Goal: Task Accomplishment & Management: Complete application form

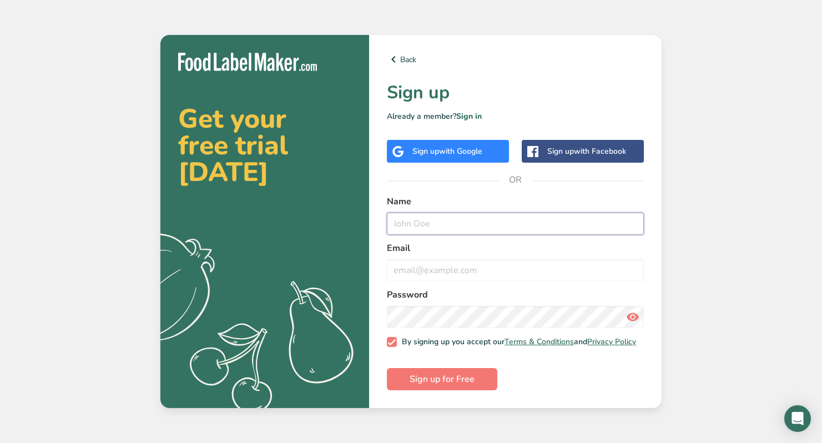
click at [438, 213] on input "text" at bounding box center [515, 224] width 257 height 22
click at [449, 222] on input "[EMAIL_ADDRESS][DOMAIN_NAME]" at bounding box center [515, 224] width 257 height 22
type input "[PERSON_NAME]"
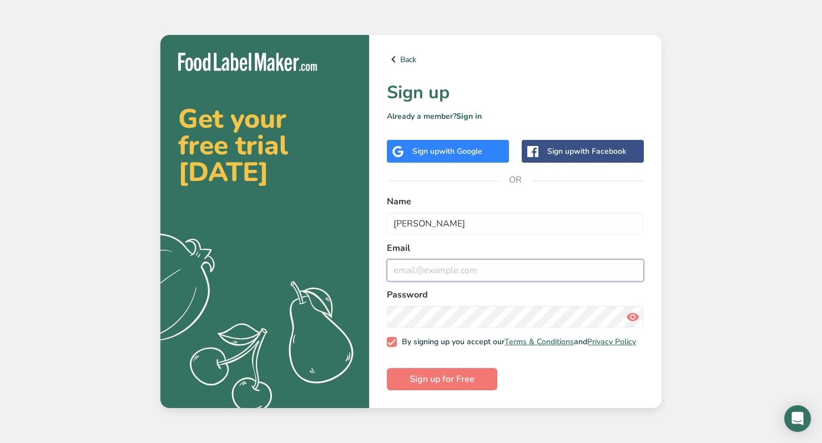
click at [484, 270] on input "email" at bounding box center [515, 270] width 257 height 22
paste input "[EMAIL_ADDRESS][DOMAIN_NAME]"
type input "[EMAIL_ADDRESS][DOMAIN_NAME]"
click at [423, 375] on button "Sign up for Free" at bounding box center [442, 379] width 110 height 22
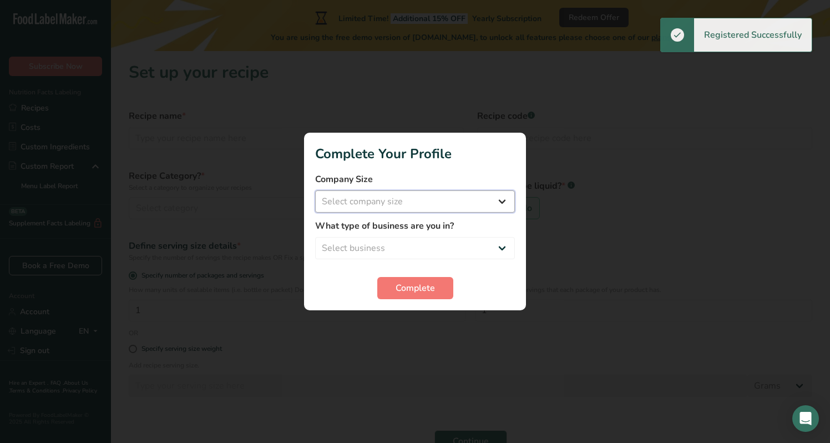
click at [413, 199] on select "Select company size Fewer than 10 Employees 10 to 50 Employees 51 to 500 Employ…" at bounding box center [415, 201] width 200 height 22
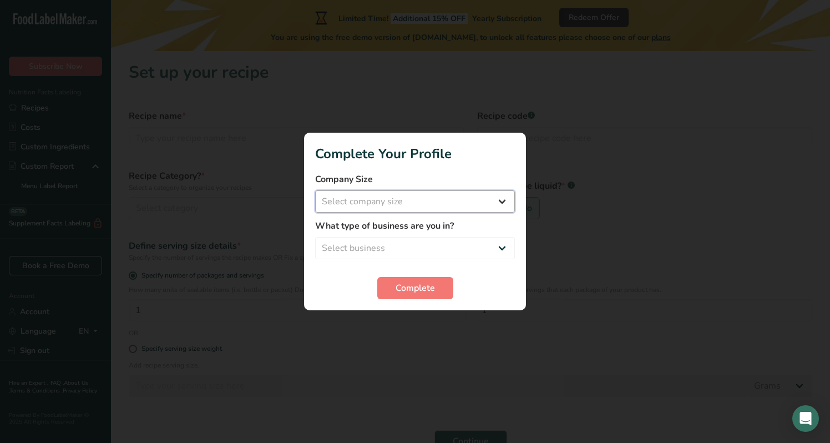
select select "1"
click at [315, 190] on select "Select company size Fewer than 10 Employees 10 to 50 Employees 51 to 500 Employ…" at bounding box center [415, 201] width 200 height 22
click at [410, 249] on select "Select business Packaged Food Manufacturer Restaurant & Cafe Bakery Meal Plans …" at bounding box center [415, 248] width 200 height 22
select select "4"
click at [315, 237] on select "Select business Packaged Food Manufacturer Restaurant & Cafe Bakery Meal Plans …" at bounding box center [415, 248] width 200 height 22
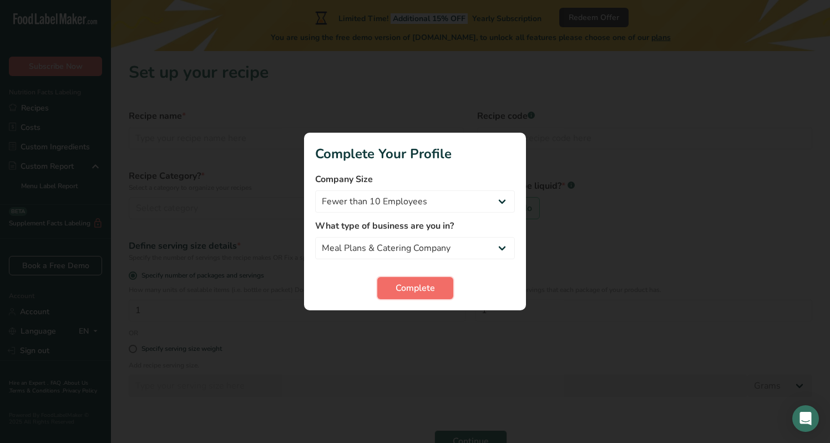
click at [400, 285] on span "Complete" at bounding box center [415, 287] width 39 height 13
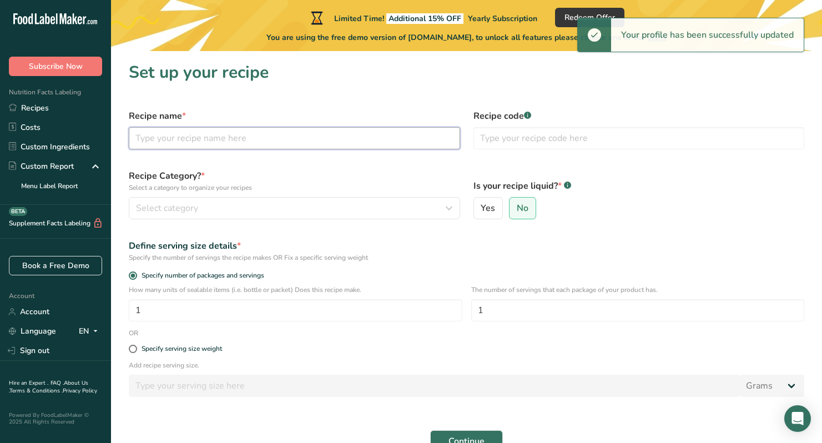
click at [256, 139] on input "text" at bounding box center [294, 138] width 331 height 22
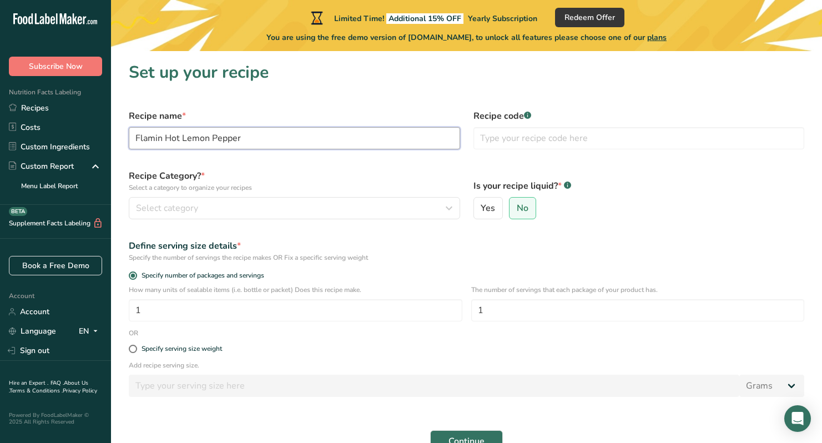
click at [162, 139] on input "Flamin Hot Lemon Pepper" at bounding box center [294, 138] width 331 height 22
drag, startPoint x: 216, startPoint y: 140, endPoint x: 277, endPoint y: 140, distance: 61.0
click at [277, 140] on input "Flaming Hot Lemon Pepper" at bounding box center [294, 138] width 331 height 22
type input "Flaming Lemon Pepper"
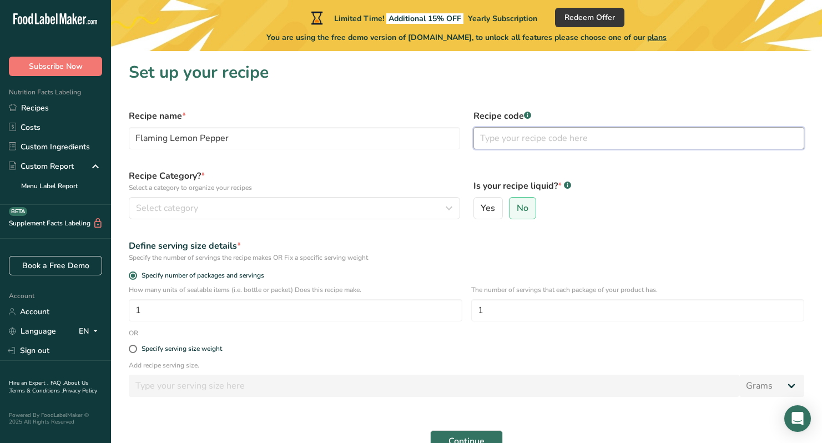
click at [504, 139] on input "text" at bounding box center [638, 138] width 331 height 22
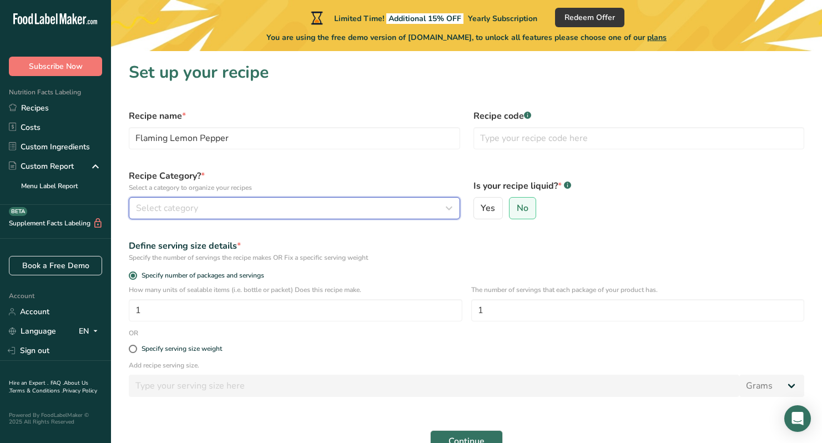
click at [285, 212] on div "Select category" at bounding box center [291, 207] width 310 height 13
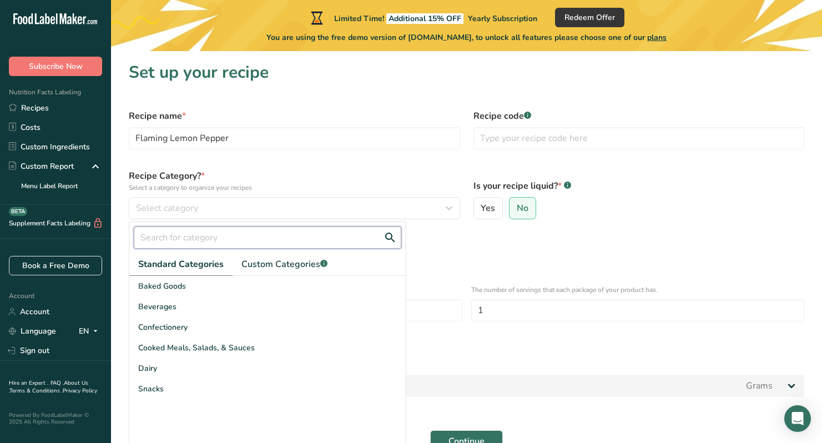
click at [245, 244] on input "text" at bounding box center [267, 237] width 267 height 22
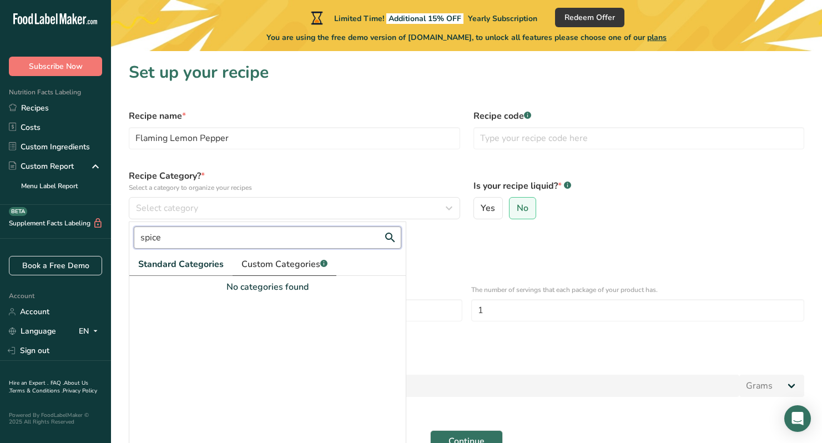
type input "spice"
click at [275, 266] on span "Custom Categories .a-a{fill:#347362;}.b-a{fill:#fff;}" at bounding box center [284, 263] width 86 height 13
click at [216, 243] on input "spice" at bounding box center [267, 237] width 267 height 22
click at [196, 263] on span "Standard Categories" at bounding box center [180, 263] width 84 height 13
click at [209, 243] on input "spice" at bounding box center [267, 237] width 267 height 22
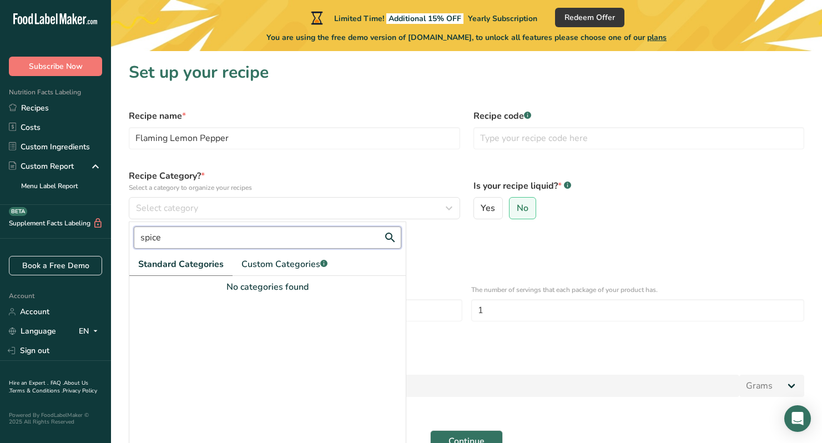
click at [209, 243] on input "spice" at bounding box center [267, 237] width 267 height 22
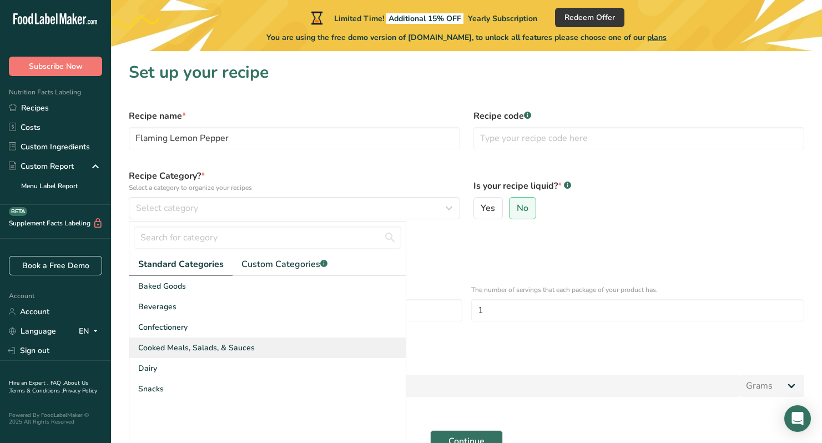
click at [242, 345] on span "Cooked Meals, Salads, & Sauces" at bounding box center [196, 348] width 117 height 12
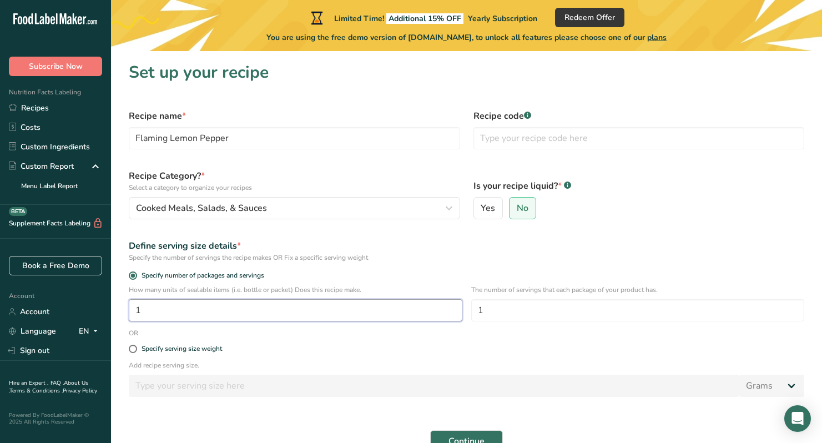
click at [274, 310] on input "1" at bounding box center [296, 310] width 334 height 22
click at [195, 313] on input "1" at bounding box center [296, 310] width 334 height 22
type input "12"
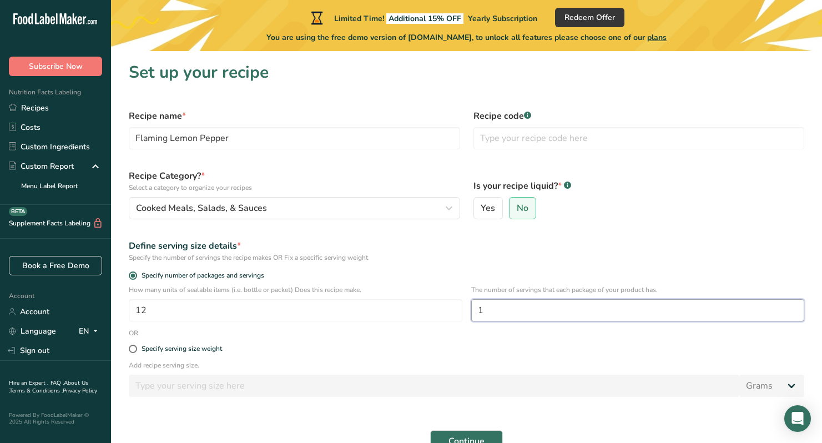
click at [583, 313] on input "1" at bounding box center [638, 310] width 334 height 22
type input "12"
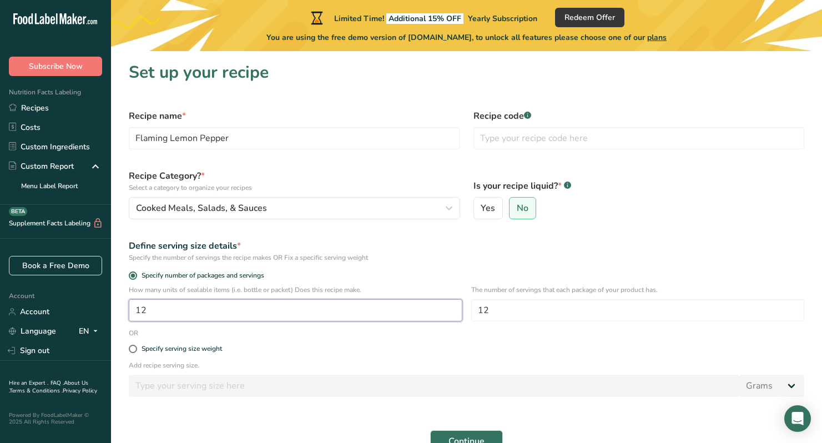
click at [291, 305] on input "12" at bounding box center [296, 310] width 334 height 22
type input "1"
type input "12"
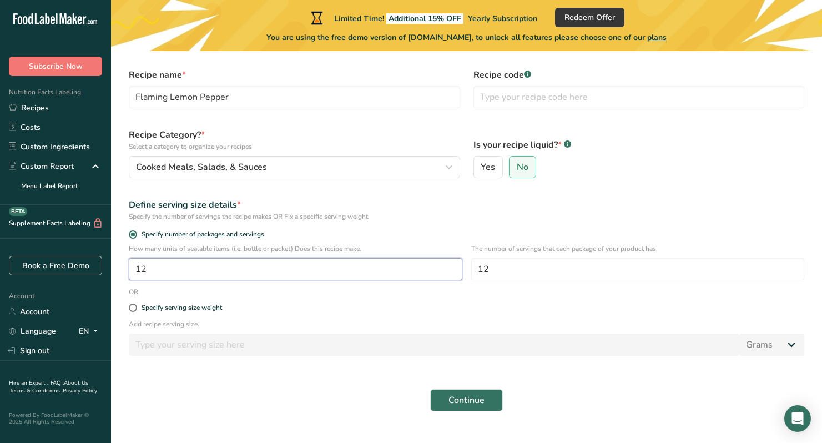
scroll to position [63, 0]
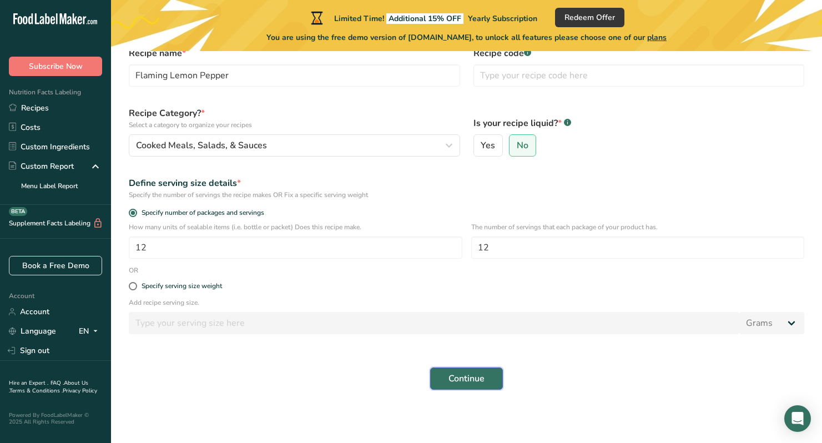
click at [460, 376] on span "Continue" at bounding box center [466, 378] width 36 height 13
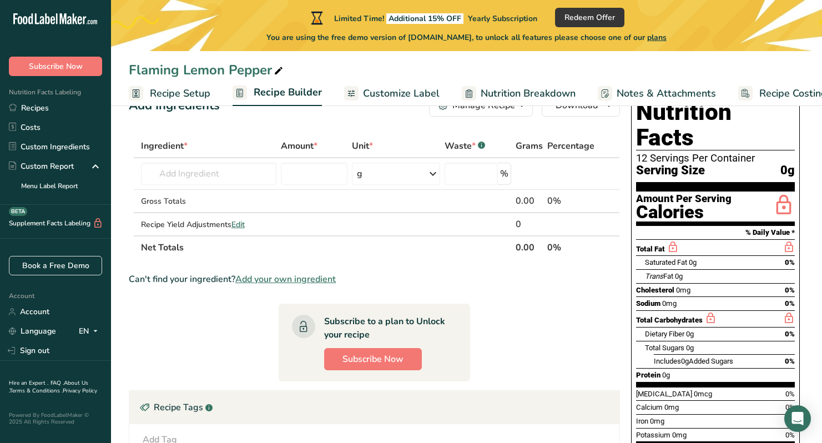
scroll to position [37, 0]
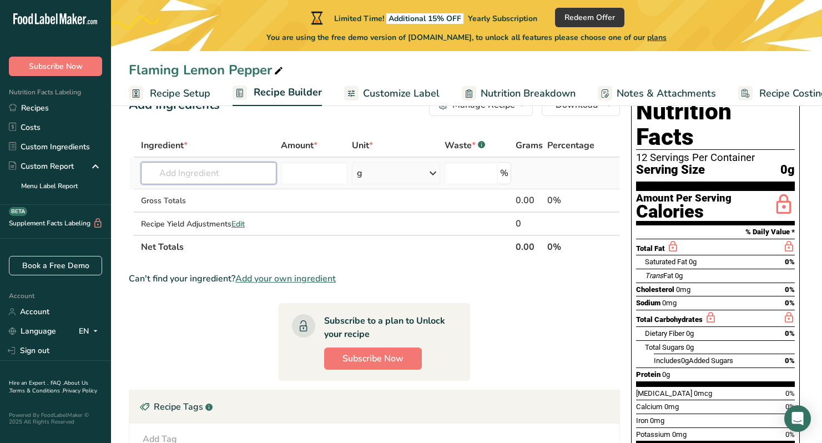
click at [176, 175] on input "text" at bounding box center [209, 173] width 136 height 22
click at [649, 244] on span "Total Fat" at bounding box center [650, 248] width 29 height 8
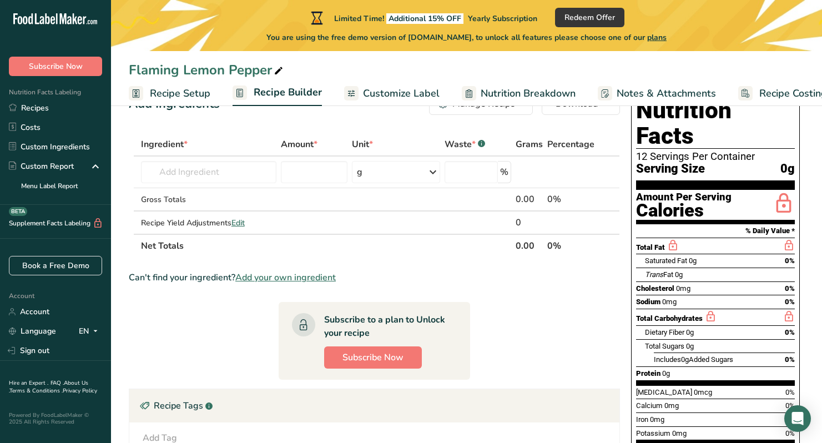
scroll to position [0, 0]
